Goal: Use online tool/utility: Utilize a website feature to perform a specific function

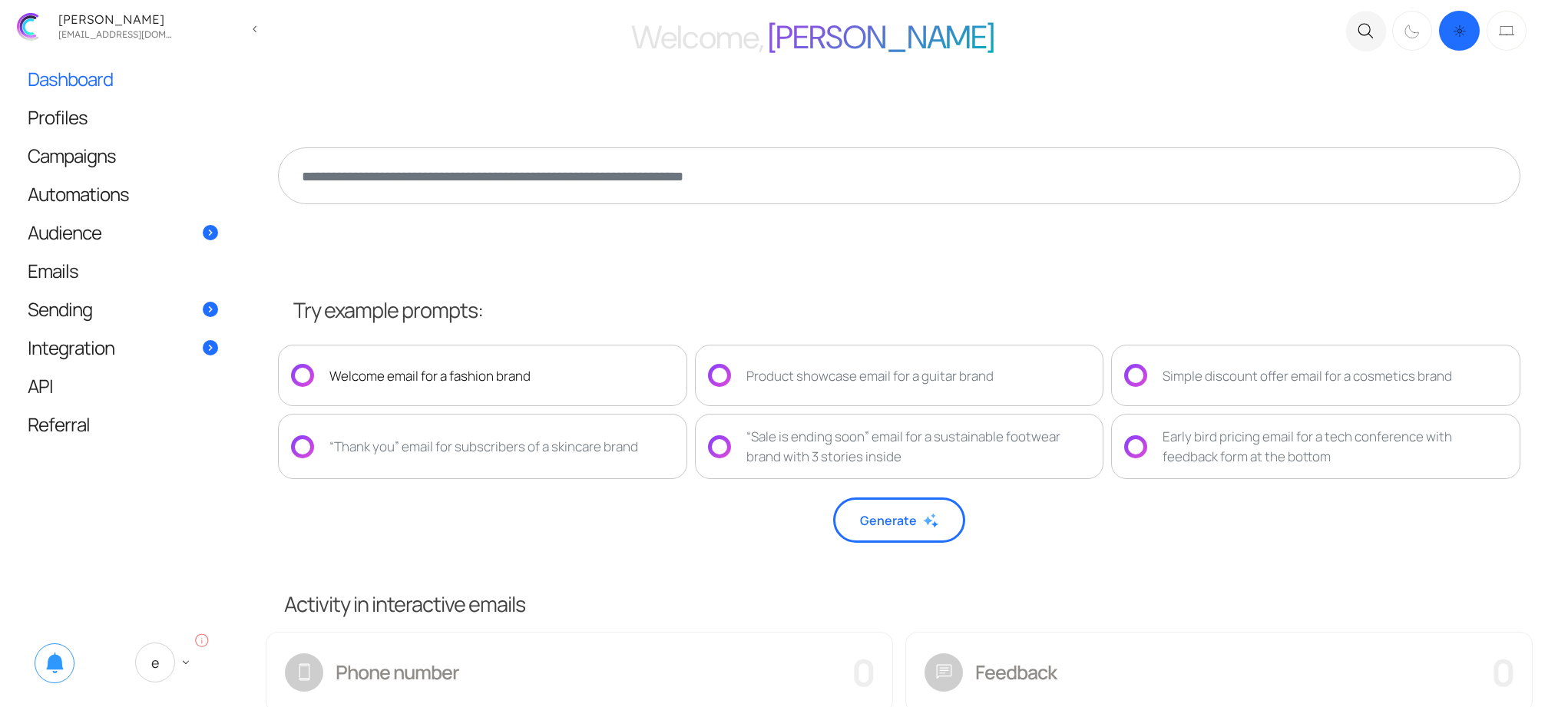
click at [563, 364] on div "Welcome email for a fashion brand" at bounding box center [482, 376] width 409 height 61
type textarea "**********"
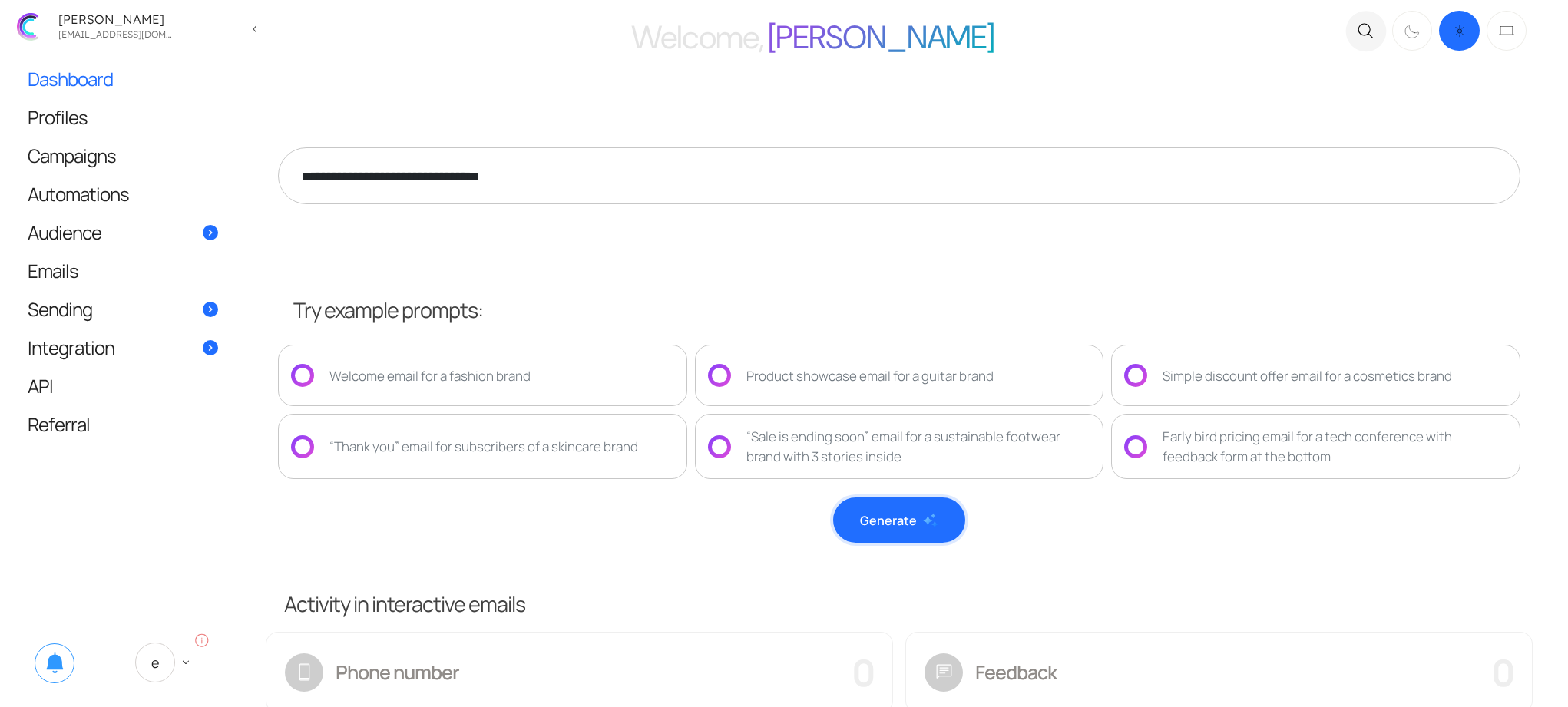
click at [932, 530] on button "Generate" at bounding box center [898, 520] width 132 height 45
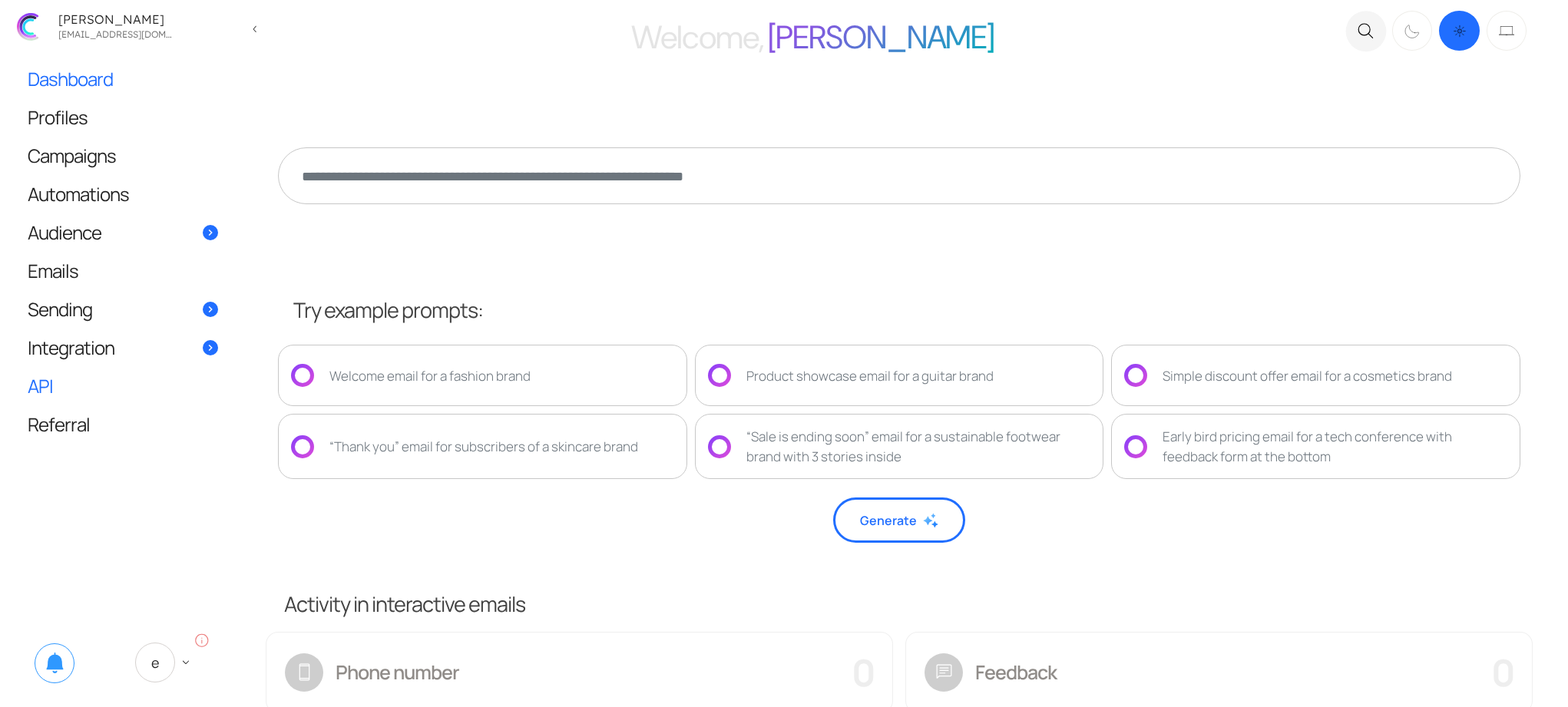
click at [96, 386] on link "API" at bounding box center [122, 386] width 221 height 38
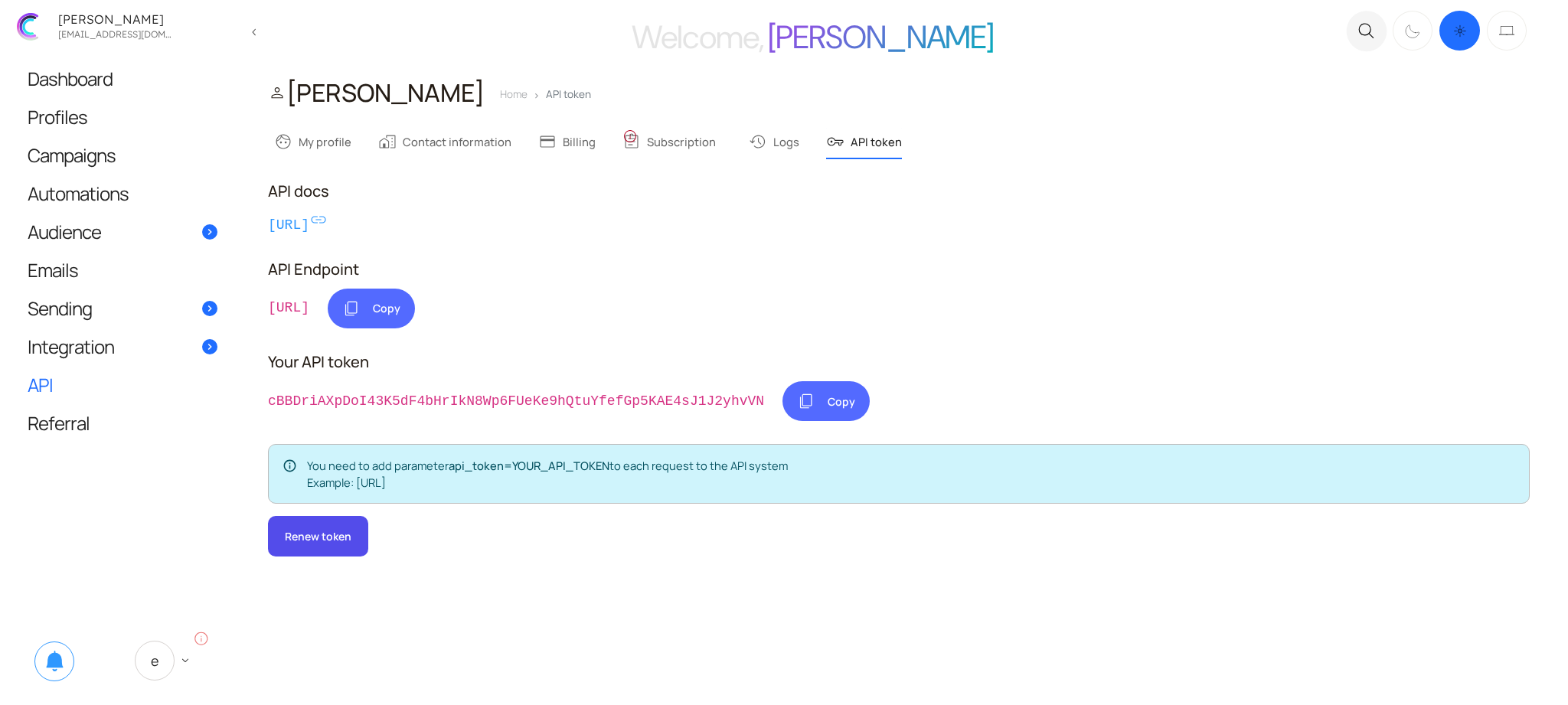
click at [124, 349] on link "Integration" at bounding box center [122, 346] width 220 height 38
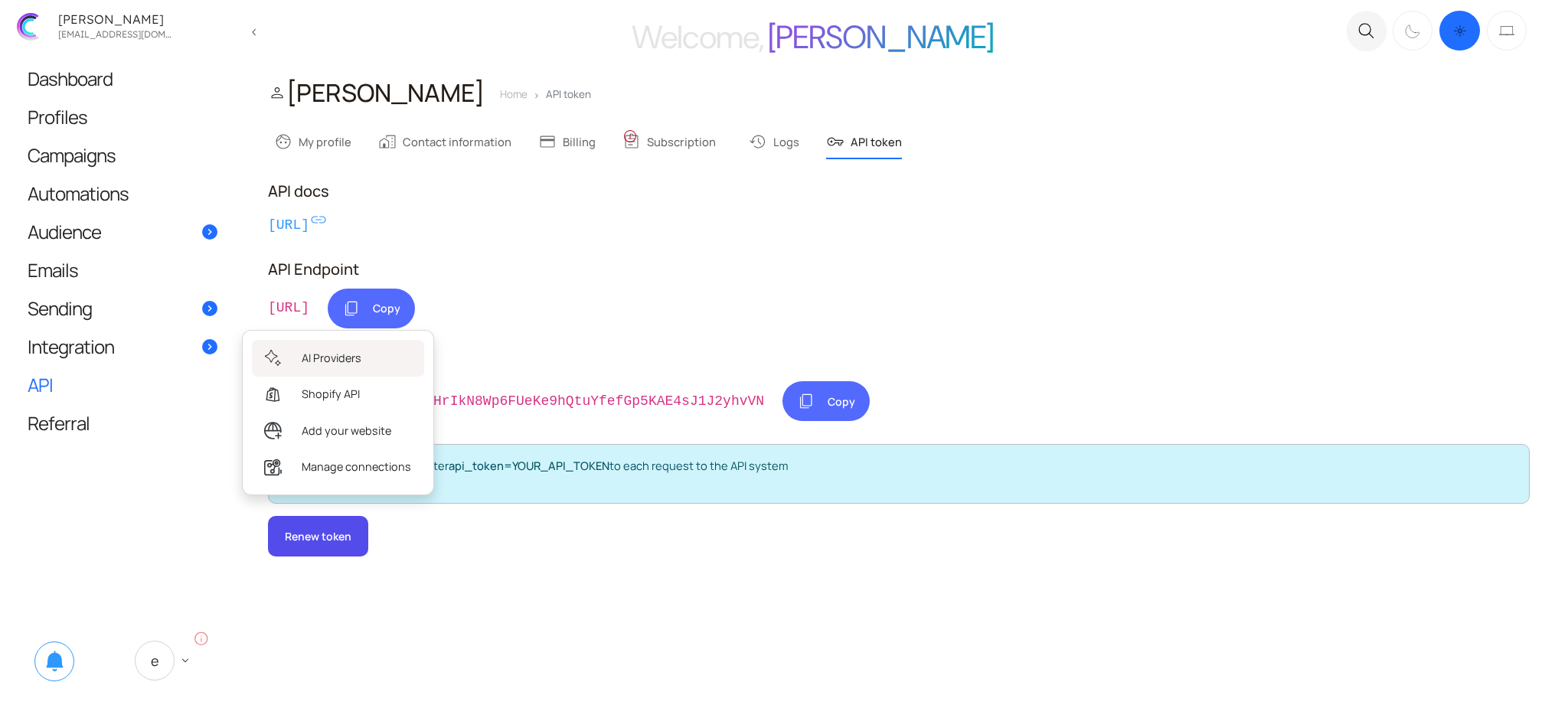
click at [362, 364] on link "AI Providers" at bounding box center [338, 357] width 172 height 36
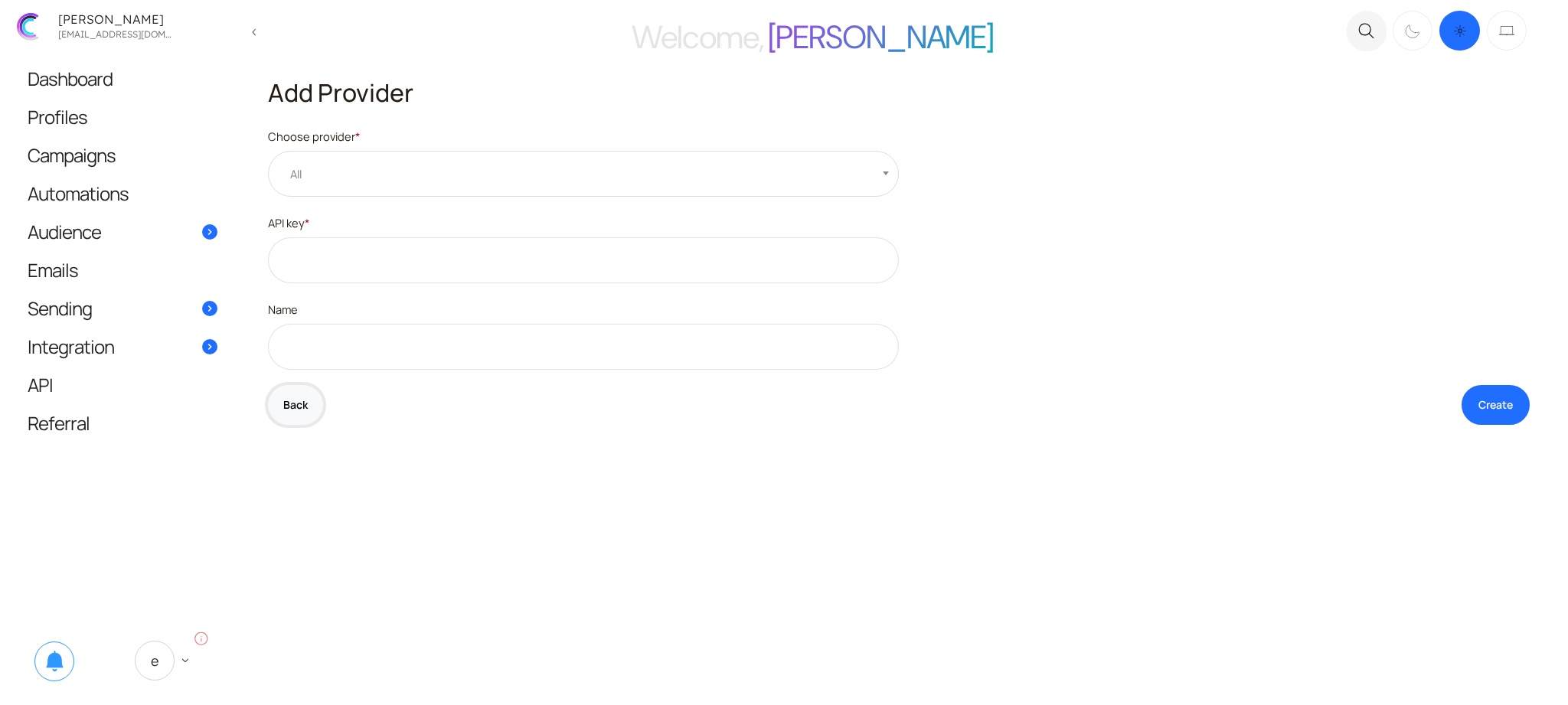
click at [291, 417] on button "Back" at bounding box center [295, 405] width 55 height 41
